Goal: Check status: Check status

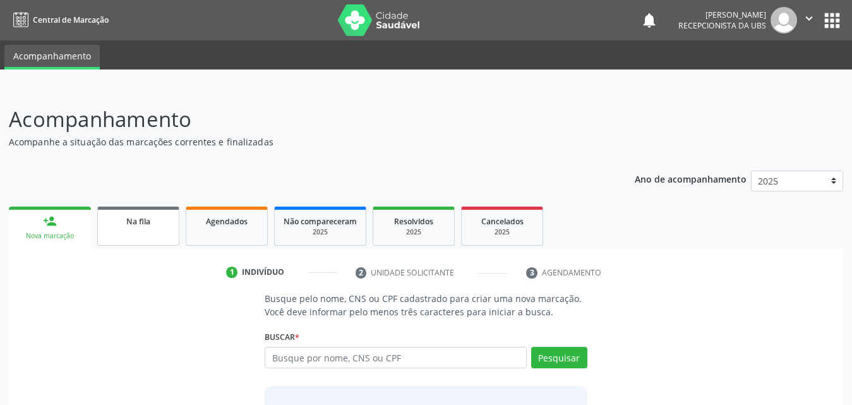
click at [133, 227] on div "Na fila" at bounding box center [138, 220] width 63 height 13
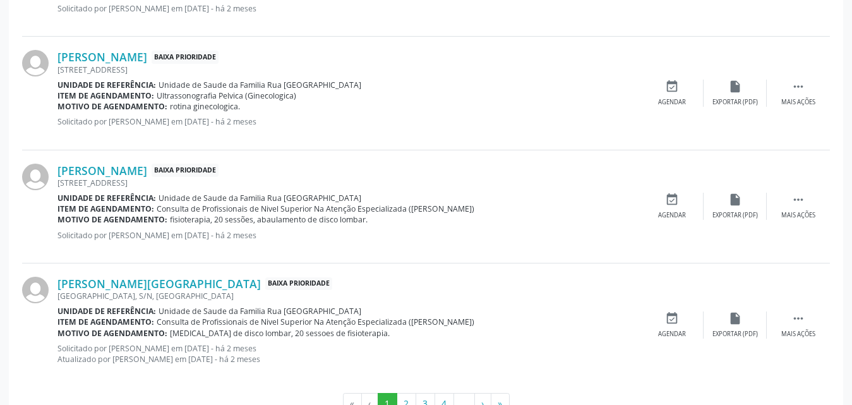
scroll to position [1802, 0]
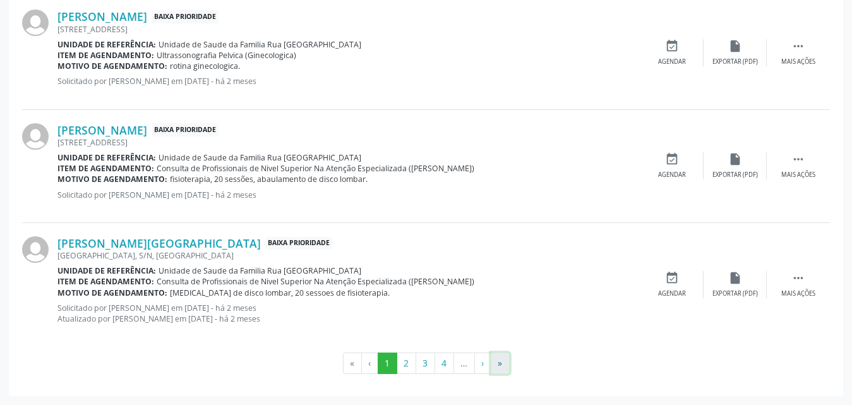
click at [502, 364] on button "»" at bounding box center [500, 363] width 19 height 21
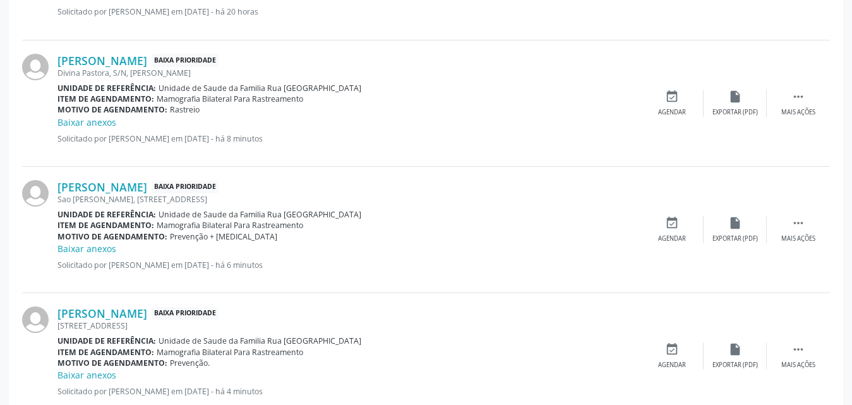
scroll to position [1936, 0]
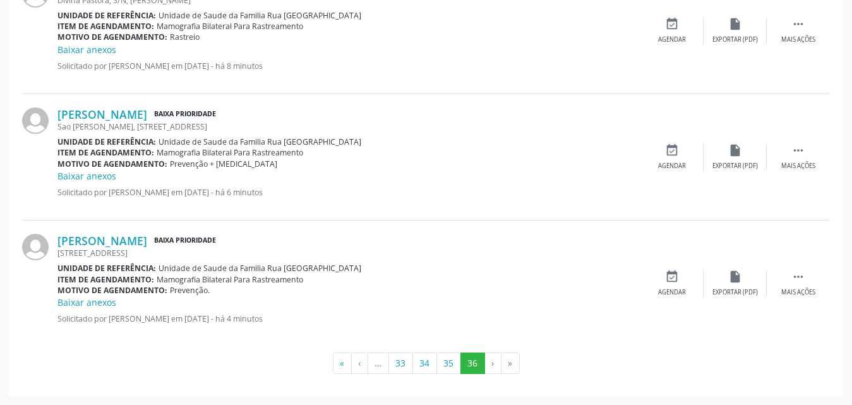
click at [559, 318] on p "Solicitado por Sergio Ronaldo Vieira em 25/09/2025 - há 4 minutos" at bounding box center [349, 318] width 583 height 11
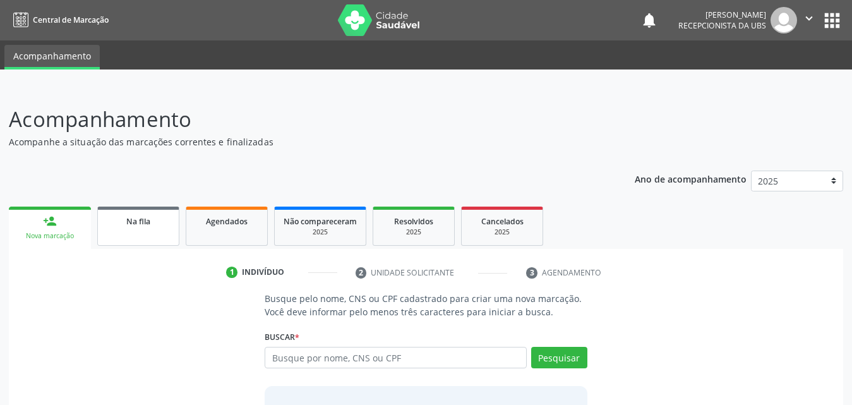
click at [137, 232] on link "Na fila" at bounding box center [138, 226] width 82 height 39
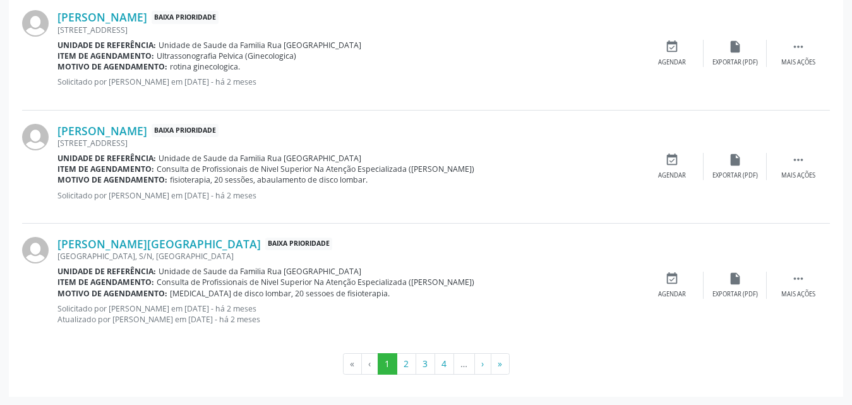
scroll to position [1802, 0]
click at [501, 364] on button "»" at bounding box center [500, 363] width 19 height 21
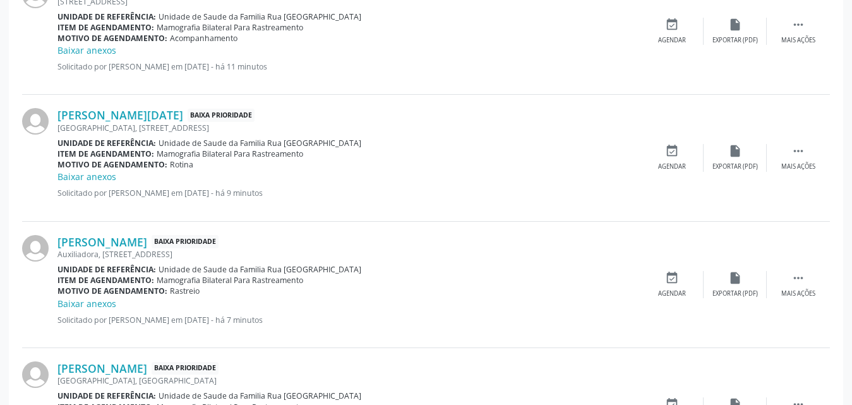
scroll to position [1176, 0]
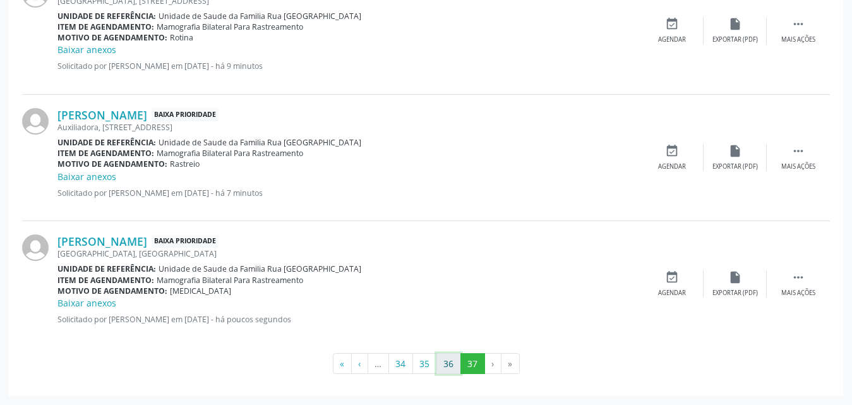
click at [447, 362] on button "36" at bounding box center [449, 363] width 25 height 21
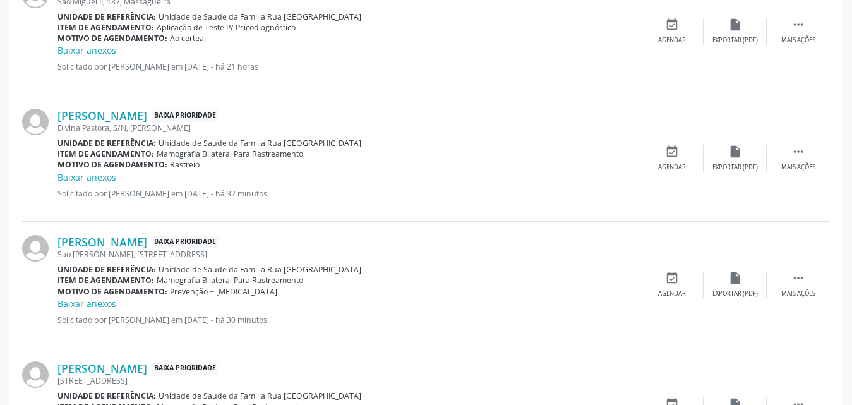
scroll to position [1936, 0]
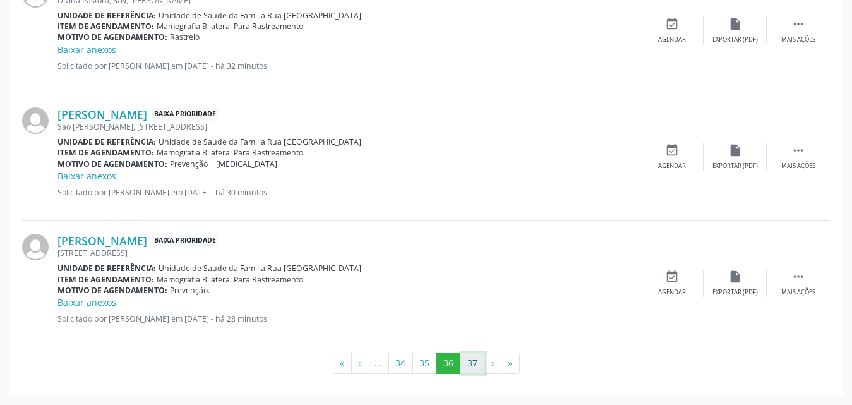
click at [476, 361] on button "37" at bounding box center [473, 363] width 25 height 21
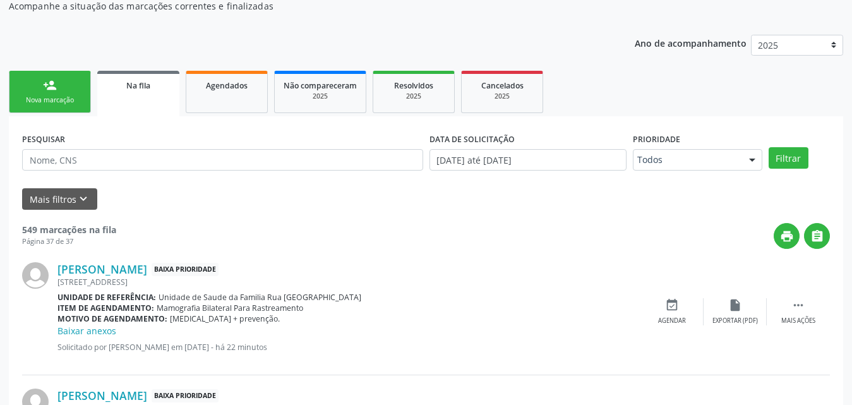
scroll to position [0, 0]
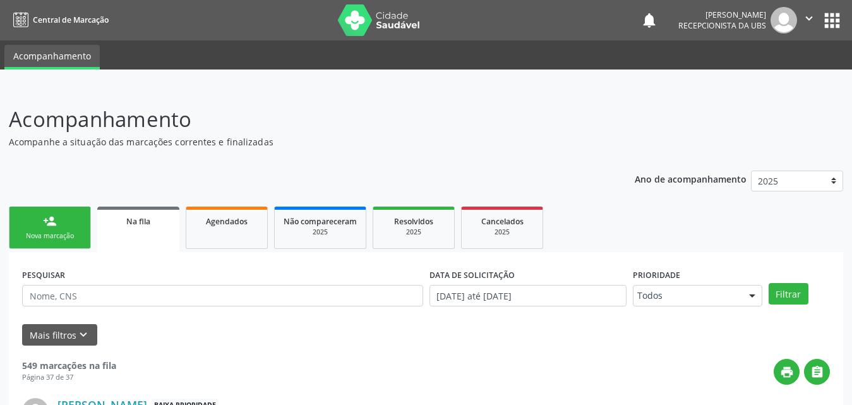
click at [155, 229] on link "Na fila" at bounding box center [138, 229] width 82 height 45
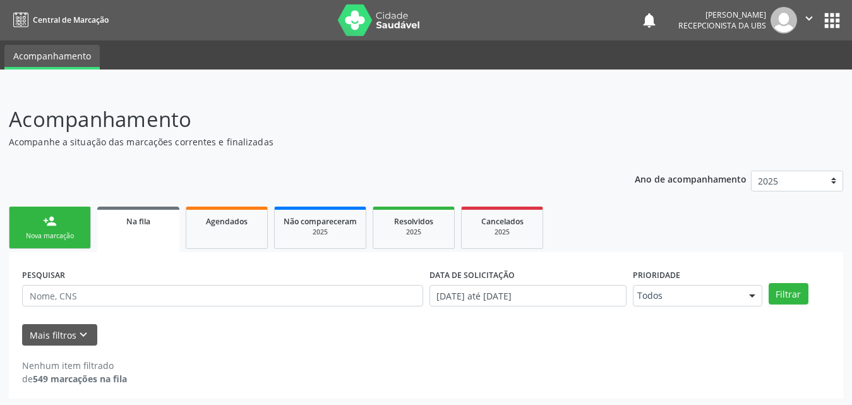
click at [145, 226] on div "Na fila" at bounding box center [138, 220] width 64 height 13
click at [220, 222] on span "Agendados" at bounding box center [227, 221] width 42 height 11
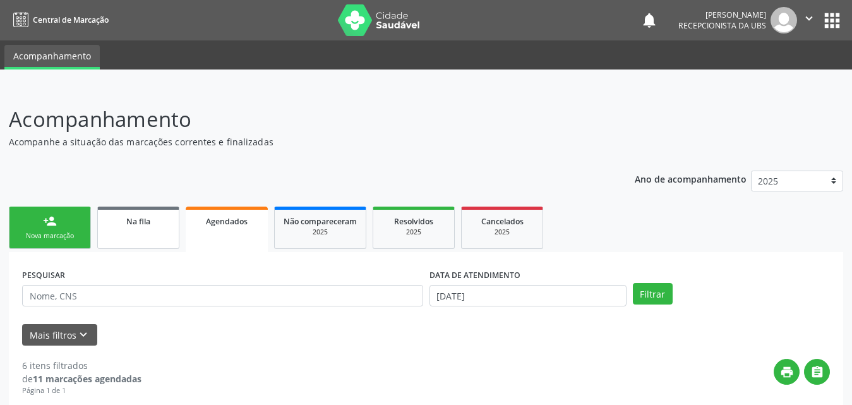
click at [146, 222] on span "Na fila" at bounding box center [138, 221] width 24 height 11
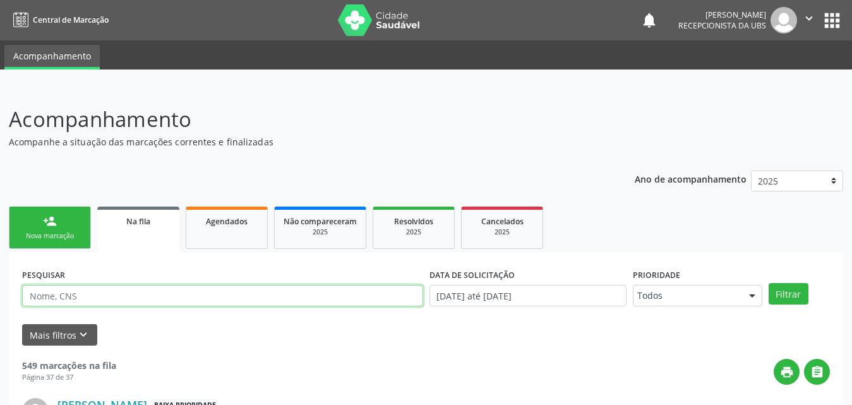
click at [147, 298] on input "text" at bounding box center [222, 295] width 401 height 21
click at [769, 283] on button "Filtrar" at bounding box center [789, 293] width 40 height 21
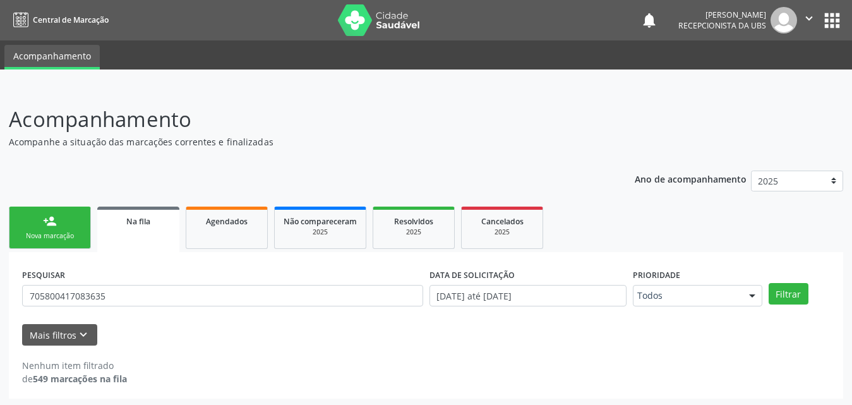
scroll to position [3, 0]
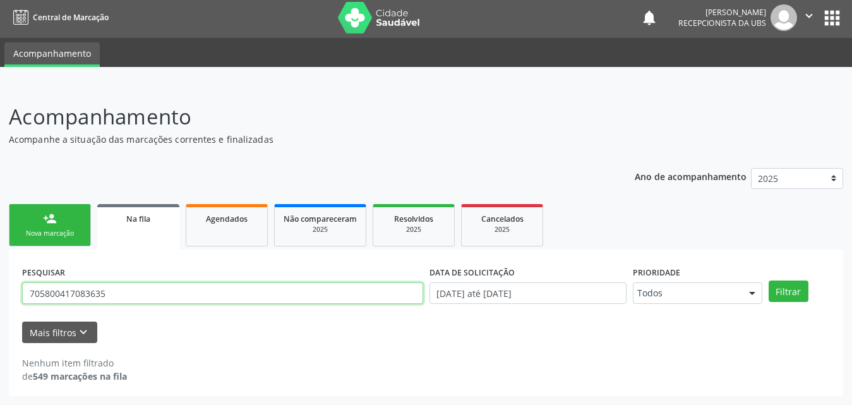
click at [145, 289] on input "705800417083635" at bounding box center [222, 292] width 401 height 21
type input "7"
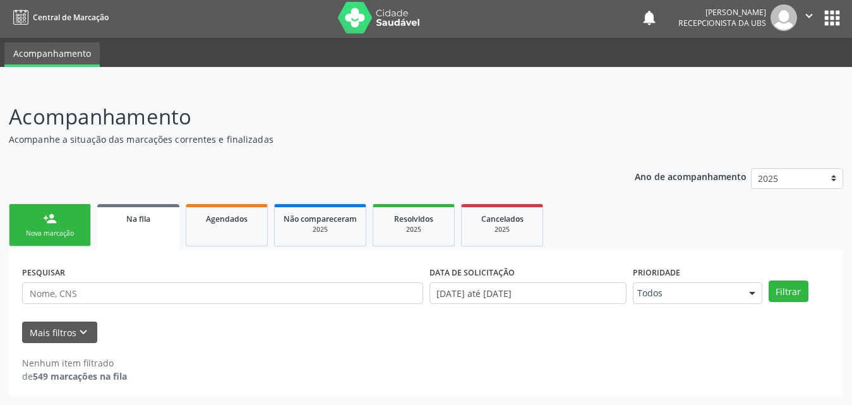
click at [144, 234] on link "Na fila" at bounding box center [138, 226] width 82 height 45
click at [143, 226] on link "Na fila" at bounding box center [138, 226] width 82 height 45
click at [141, 222] on span "Na fila" at bounding box center [138, 219] width 24 height 11
click at [209, 223] on span "Agendados" at bounding box center [227, 219] width 42 height 11
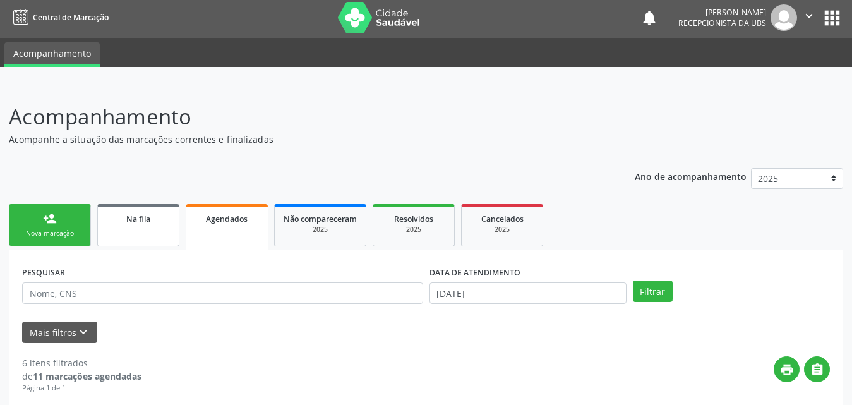
click at [134, 214] on span "Na fila" at bounding box center [138, 219] width 24 height 11
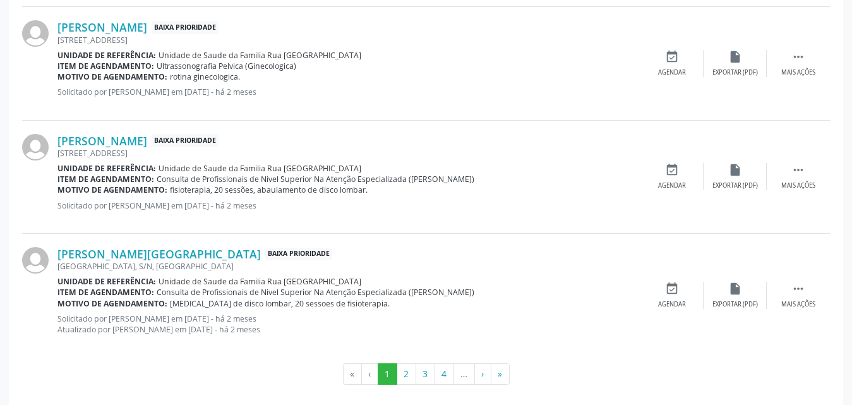
scroll to position [1802, 0]
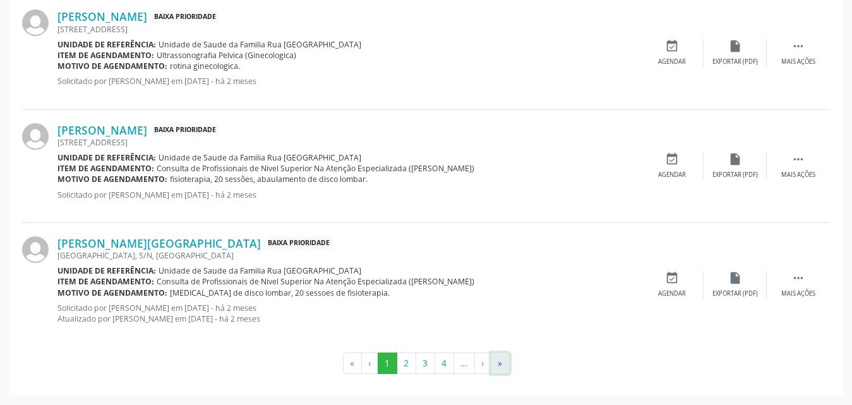
click at [500, 363] on button "»" at bounding box center [500, 363] width 19 height 21
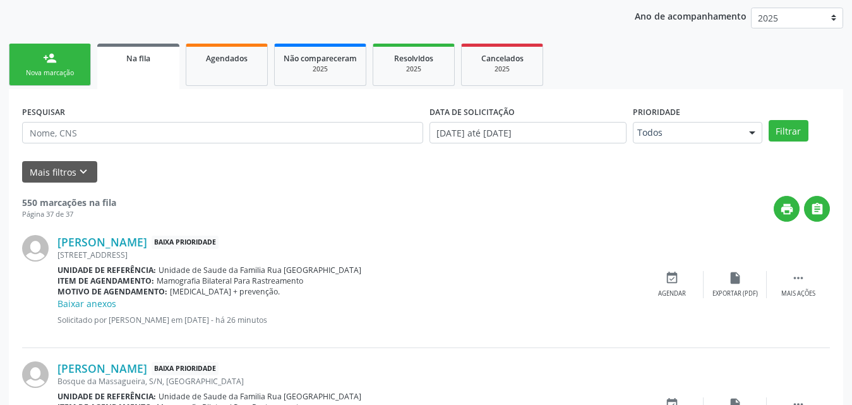
scroll to position [0, 0]
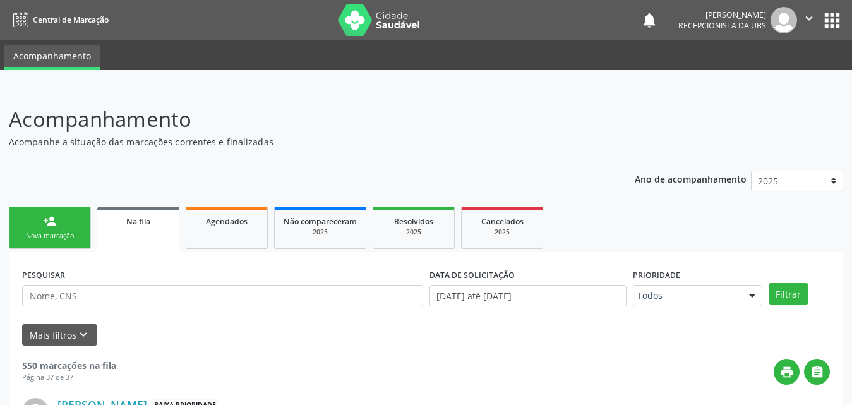
click at [62, 229] on link "person_add Nova marcação" at bounding box center [50, 228] width 82 height 42
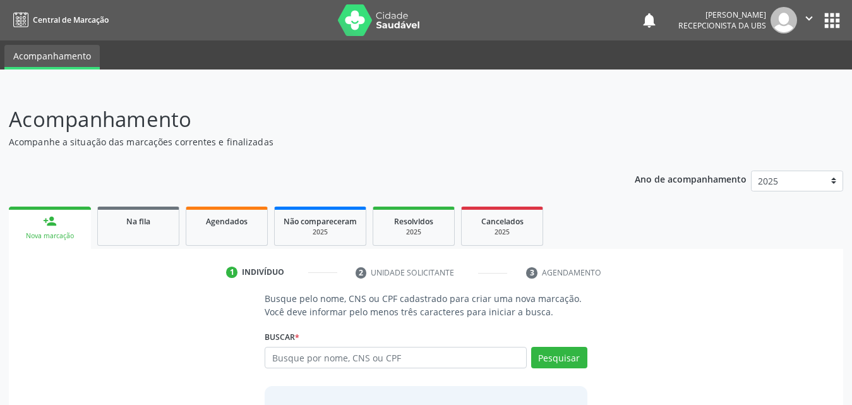
scroll to position [100, 0]
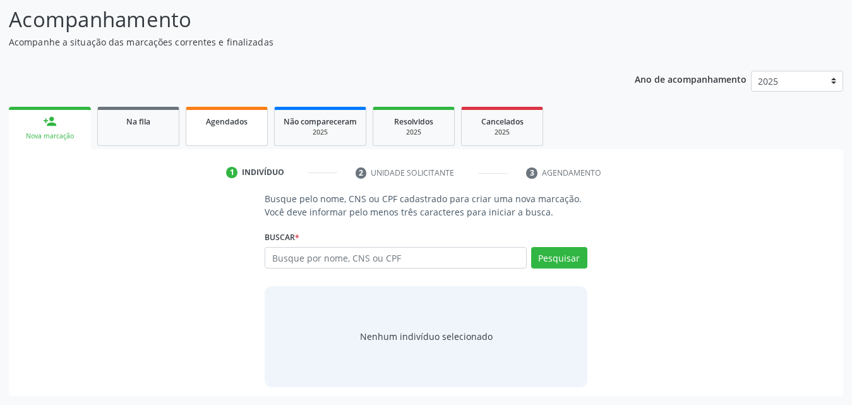
click at [226, 128] on link "Agendados" at bounding box center [227, 126] width 82 height 39
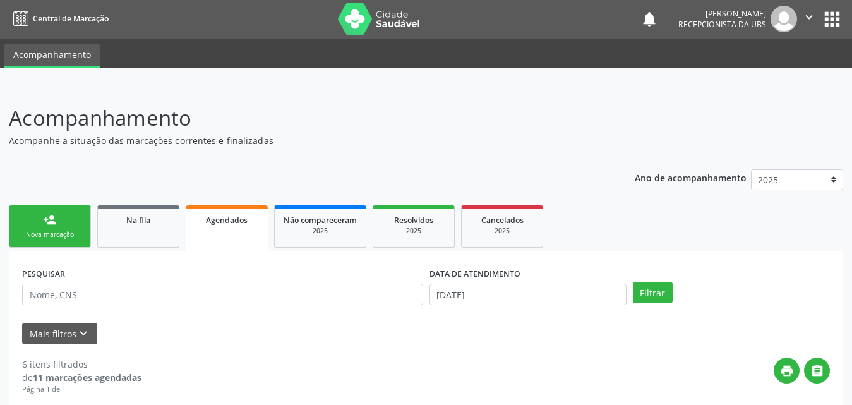
scroll to position [0, 0]
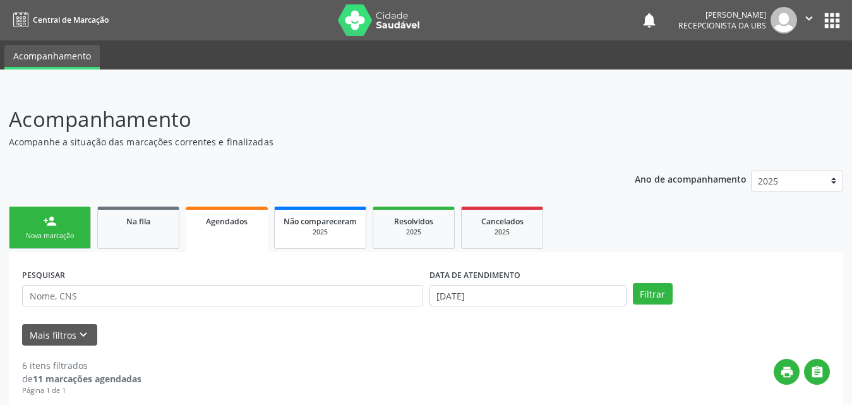
click at [315, 233] on div "2025" at bounding box center [320, 231] width 73 height 9
click at [247, 236] on link "Agendados" at bounding box center [227, 228] width 82 height 42
click at [807, 19] on icon "" at bounding box center [810, 18] width 14 height 14
click at [474, 118] on p "Acompanhamento" at bounding box center [301, 120] width 585 height 32
